Goal: Find specific page/section: Find specific page/section

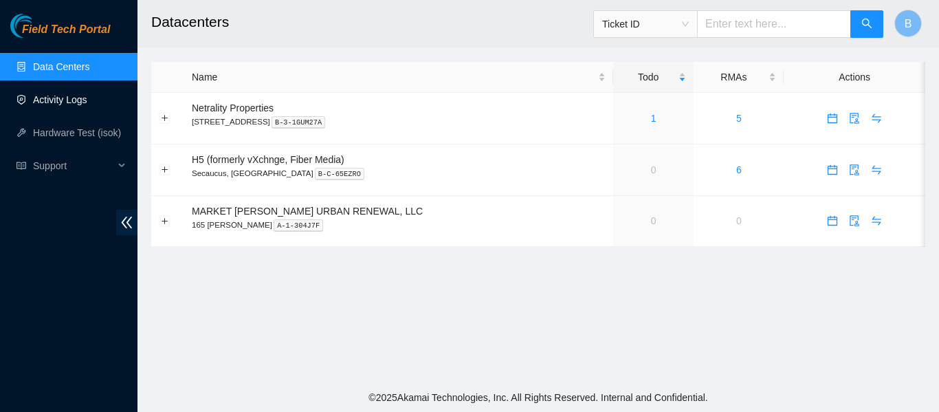
click at [69, 98] on link "Activity Logs" at bounding box center [60, 99] width 54 height 11
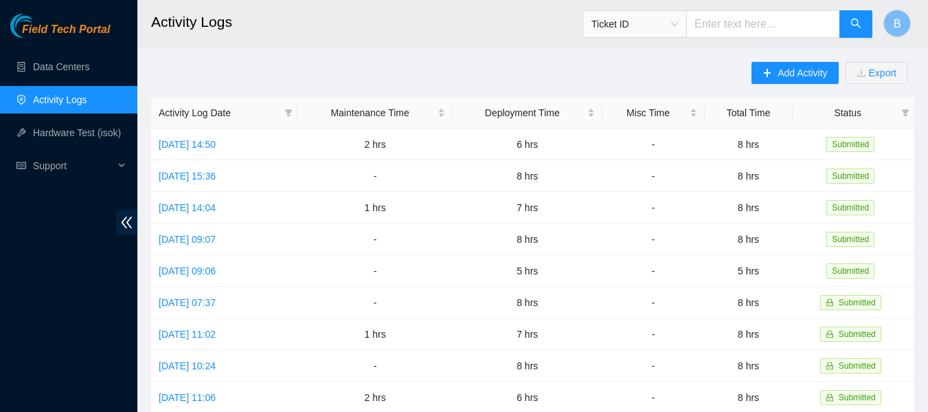
click at [482, 60] on main "Activity Logs Ticket ID B Add Activity Export Activity Log Date Maintenance Tim…" at bounding box center [532, 409] width 791 height 818
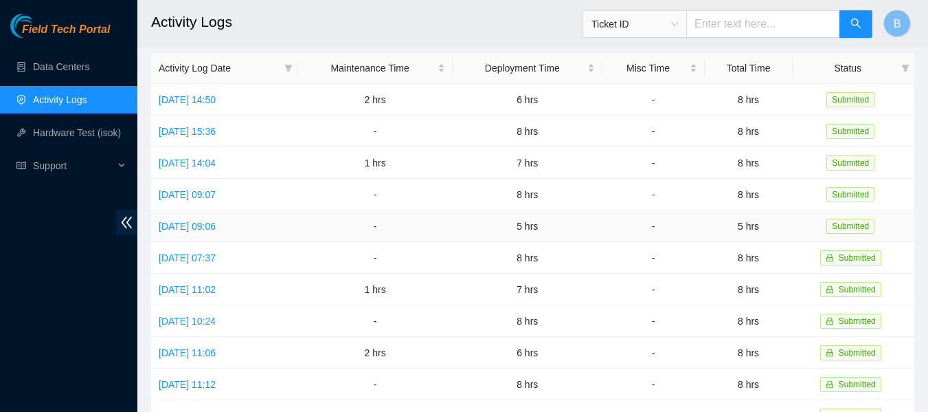
scroll to position [44, 0]
click at [442, 14] on h2 "Activity Logs" at bounding box center [466, 22] width 631 height 44
click at [64, 66] on link "Data Centers" at bounding box center [61, 66] width 56 height 11
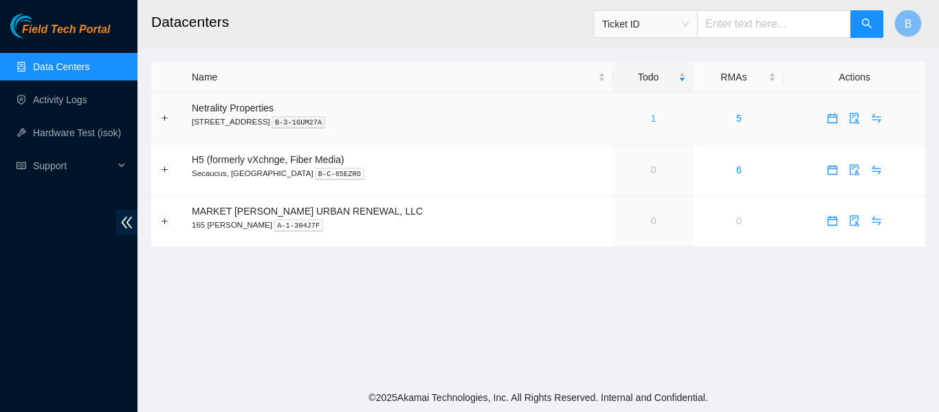
click at [651, 113] on link "1" at bounding box center [653, 118] width 5 height 11
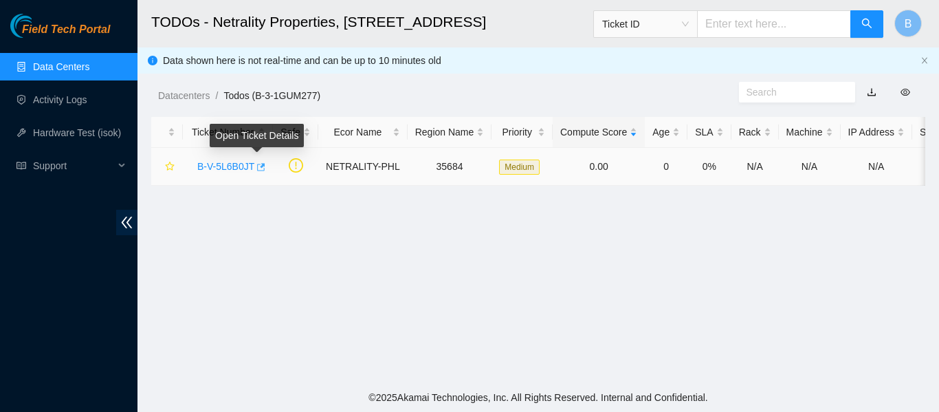
click at [258, 166] on icon "button" at bounding box center [261, 167] width 8 height 8
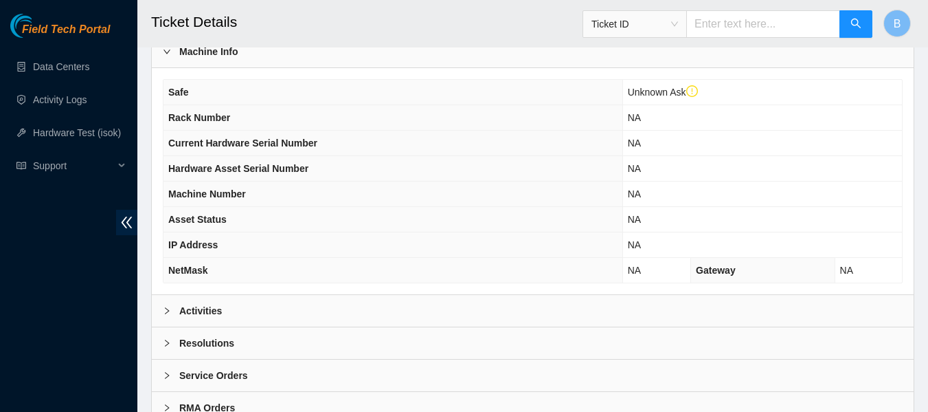
scroll to position [562, 0]
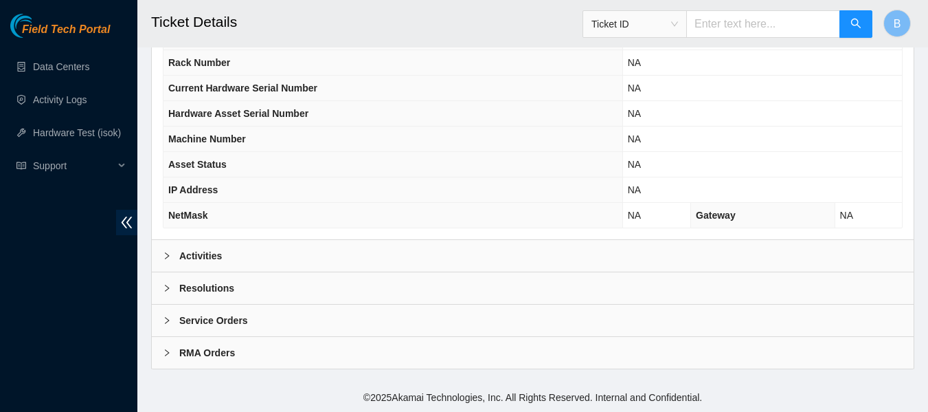
click at [325, 253] on div "Activities" at bounding box center [533, 256] width 762 height 32
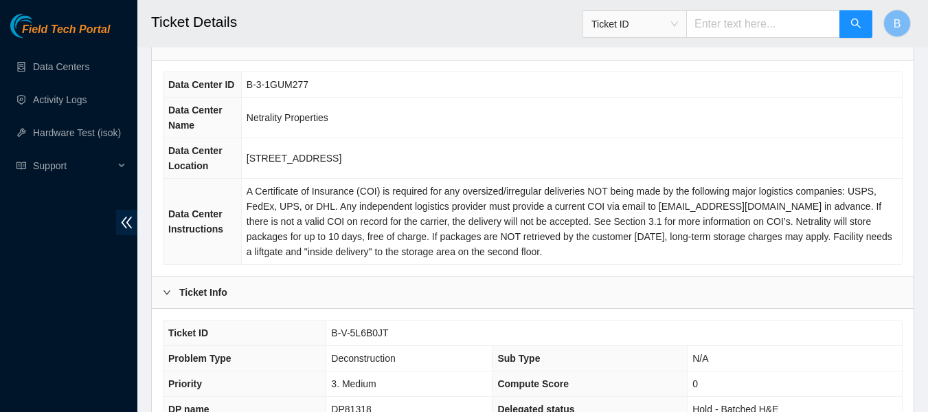
scroll to position [109, 0]
click at [68, 65] on link "Data Centers" at bounding box center [61, 66] width 56 height 11
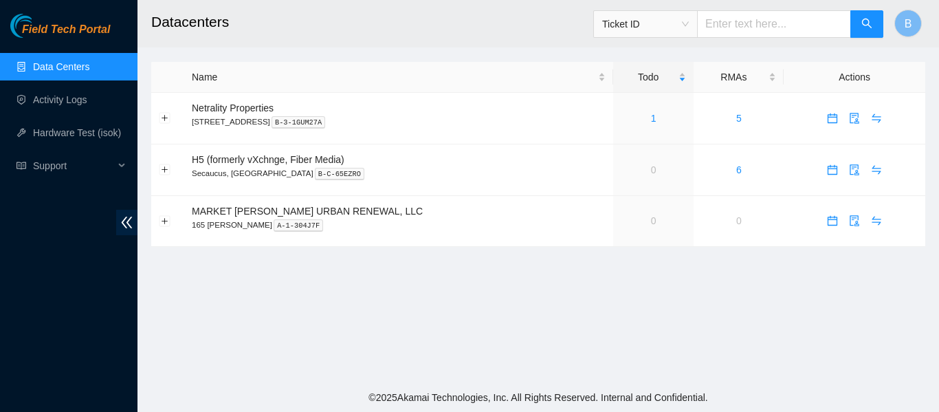
click at [519, 47] on main "Datacenters Ticket ID B Name Todo RMAs Actions Netrality Properties [STREET_ADD…" at bounding box center [537, 191] width 801 height 383
